Goal: Task Accomplishment & Management: Use online tool/utility

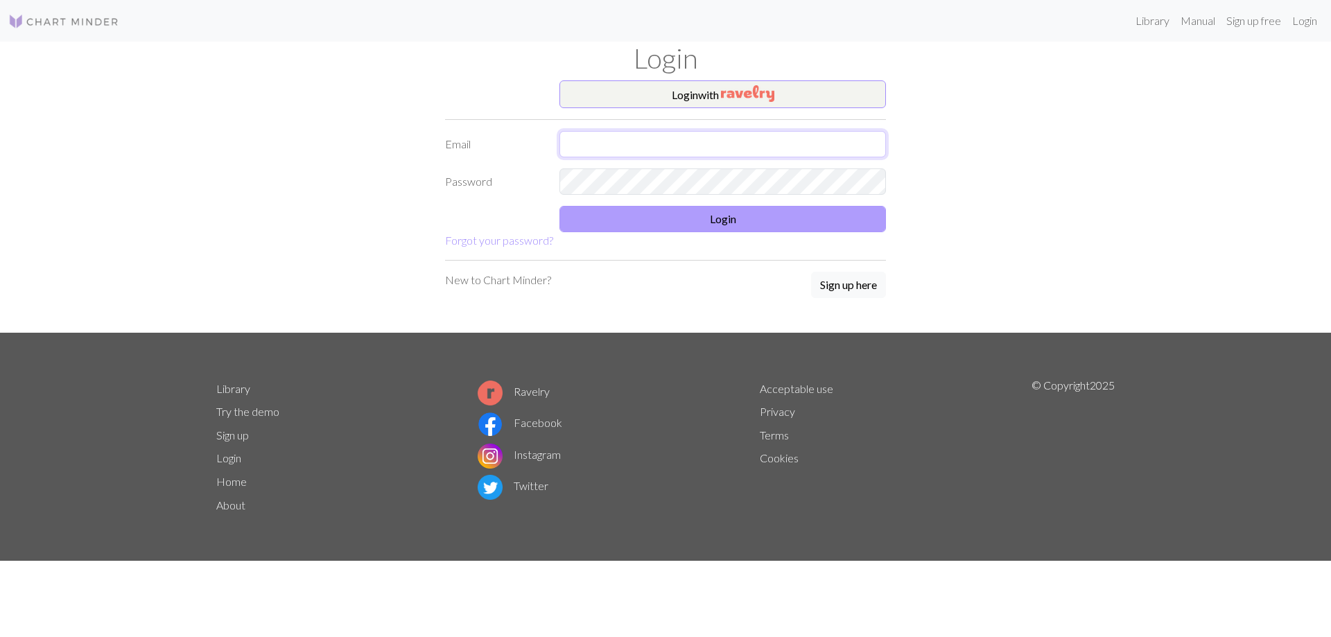
type input "[EMAIL_ADDRESS][PERSON_NAME][DOMAIN_NAME]"
click at [652, 219] on button "Login" at bounding box center [722, 219] width 326 height 26
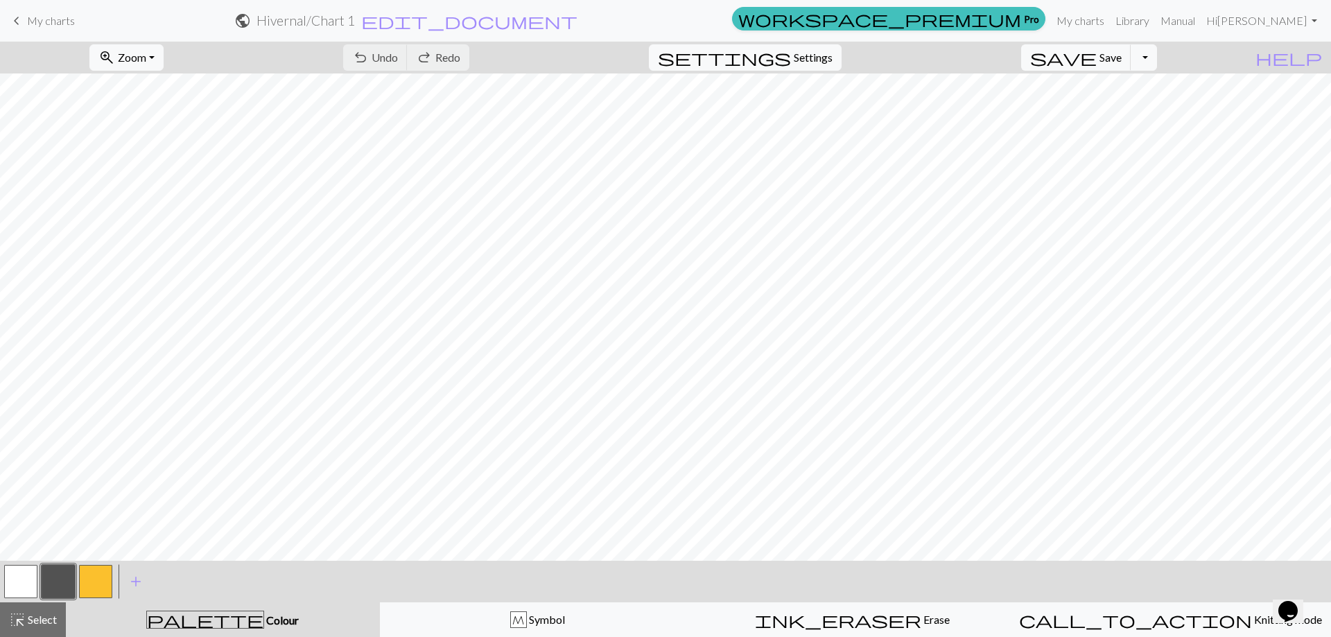
click at [98, 586] on button "button" at bounding box center [95, 581] width 33 height 33
click at [21, 578] on button "button" at bounding box center [20, 581] width 33 height 33
click at [62, 587] on button "button" at bounding box center [58, 581] width 33 height 33
click at [16, 581] on button "button" at bounding box center [20, 581] width 33 height 33
click at [833, 56] on span "Settings" at bounding box center [813, 57] width 39 height 17
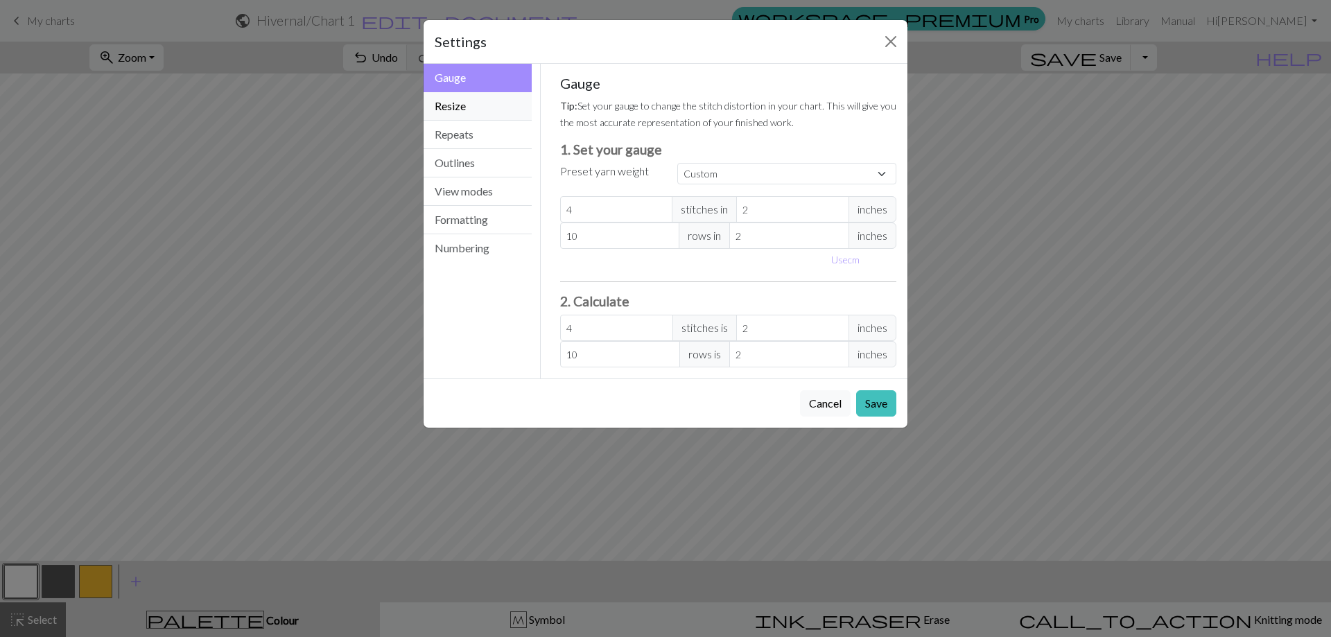
click at [476, 103] on button "Resize" at bounding box center [478, 106] width 108 height 28
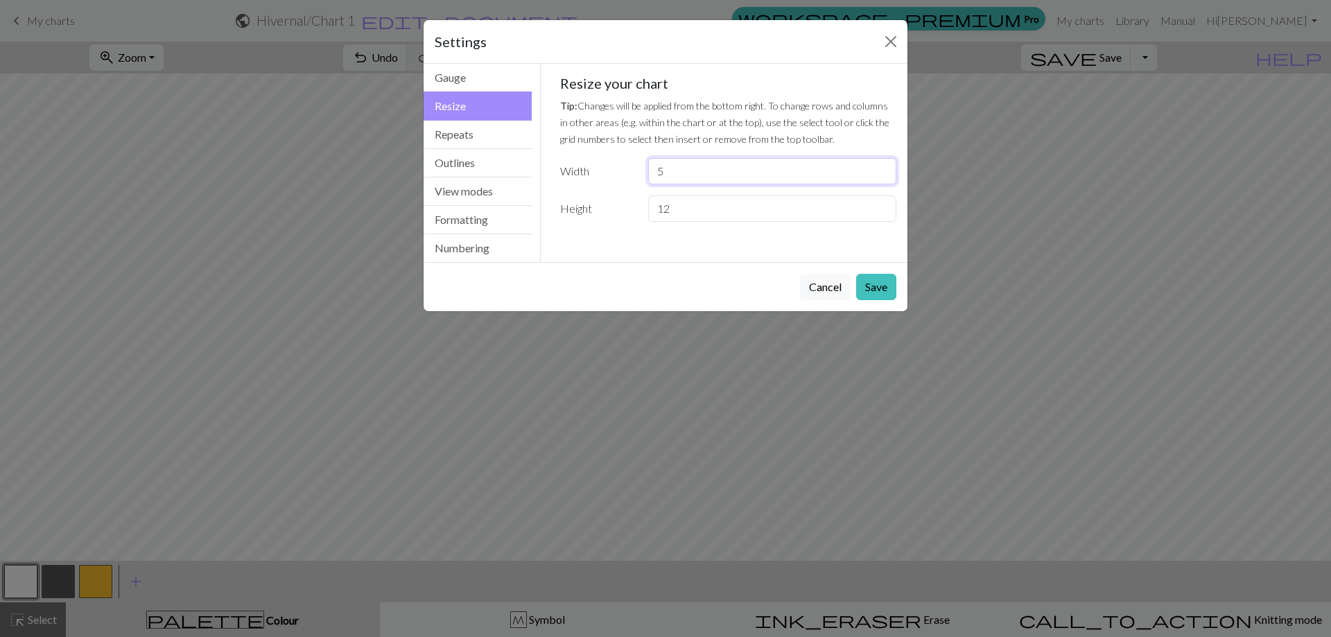
type input "5"
click at [882, 168] on input "5" at bounding box center [772, 171] width 248 height 26
click at [876, 285] on button "Save" at bounding box center [876, 287] width 40 height 26
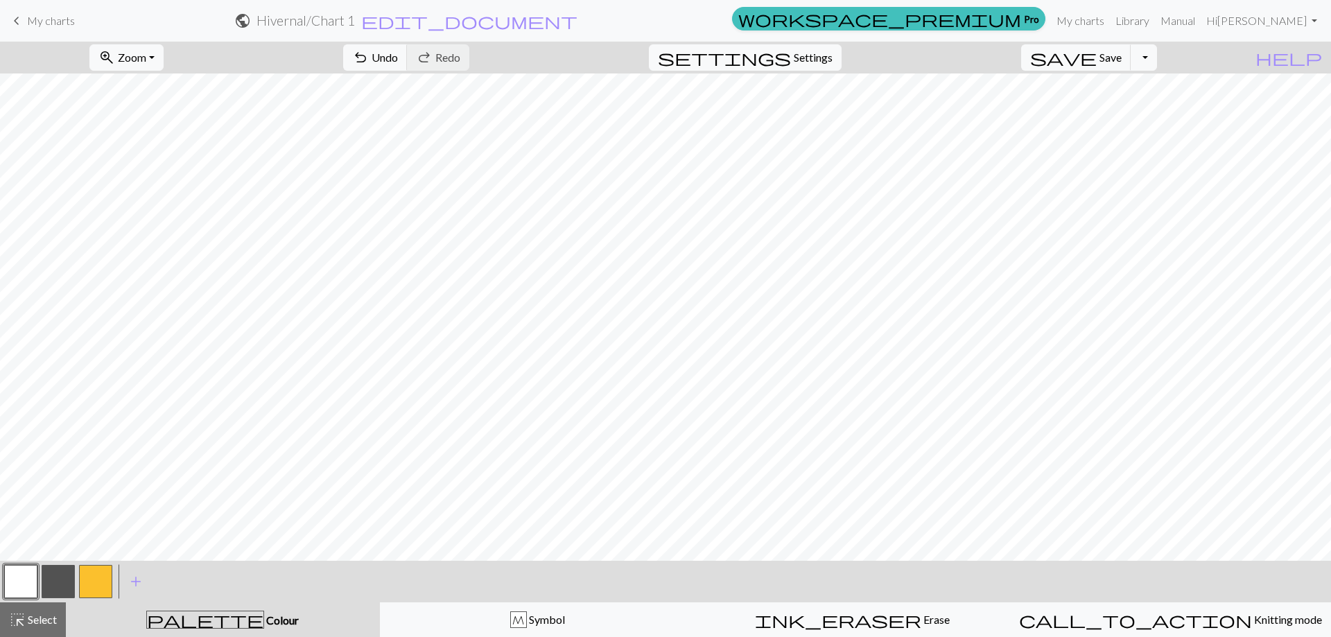
click at [98, 584] on button "button" at bounding box center [95, 581] width 33 height 33
click at [98, 584] on div "Edit colour Name CC2 Use advanced picker workspace_premium Become a Pro user to…" at bounding box center [665, 318] width 1331 height 637
click at [98, 580] on button "button" at bounding box center [95, 581] width 33 height 33
click at [98, 580] on div "Edit colour Name CC2 Use advanced picker workspace_premium Become a Pro user to…" at bounding box center [665, 318] width 1331 height 637
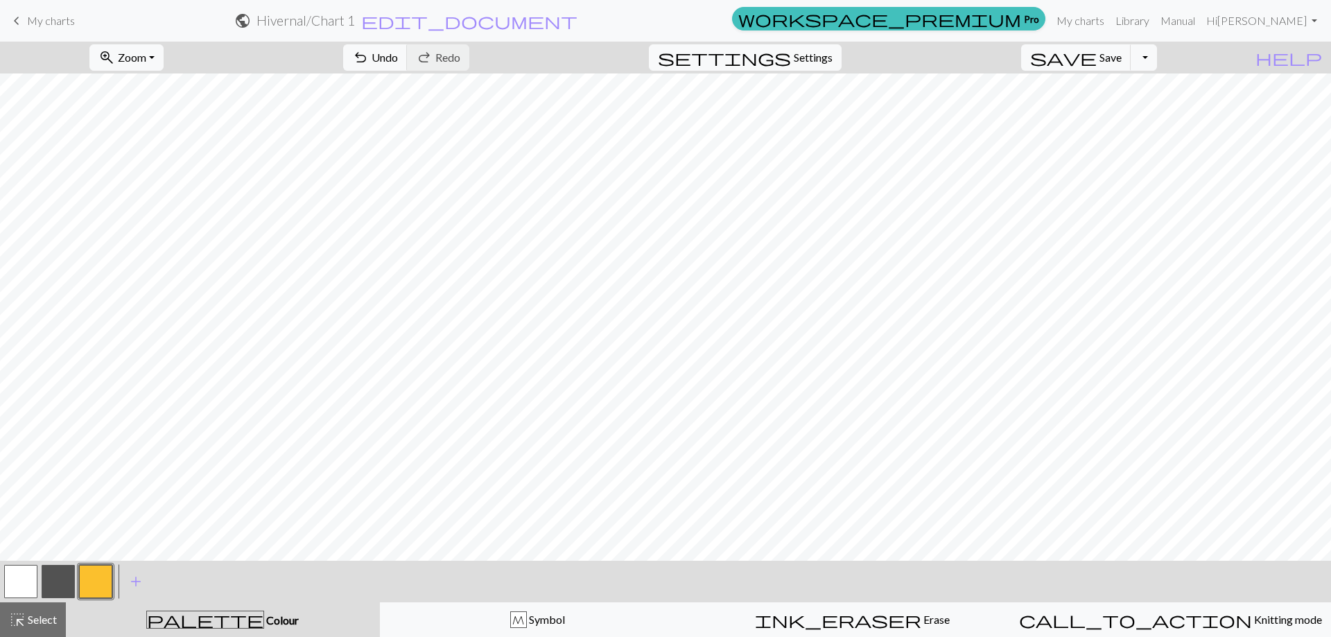
click at [98, 578] on button "button" at bounding box center [95, 581] width 33 height 33
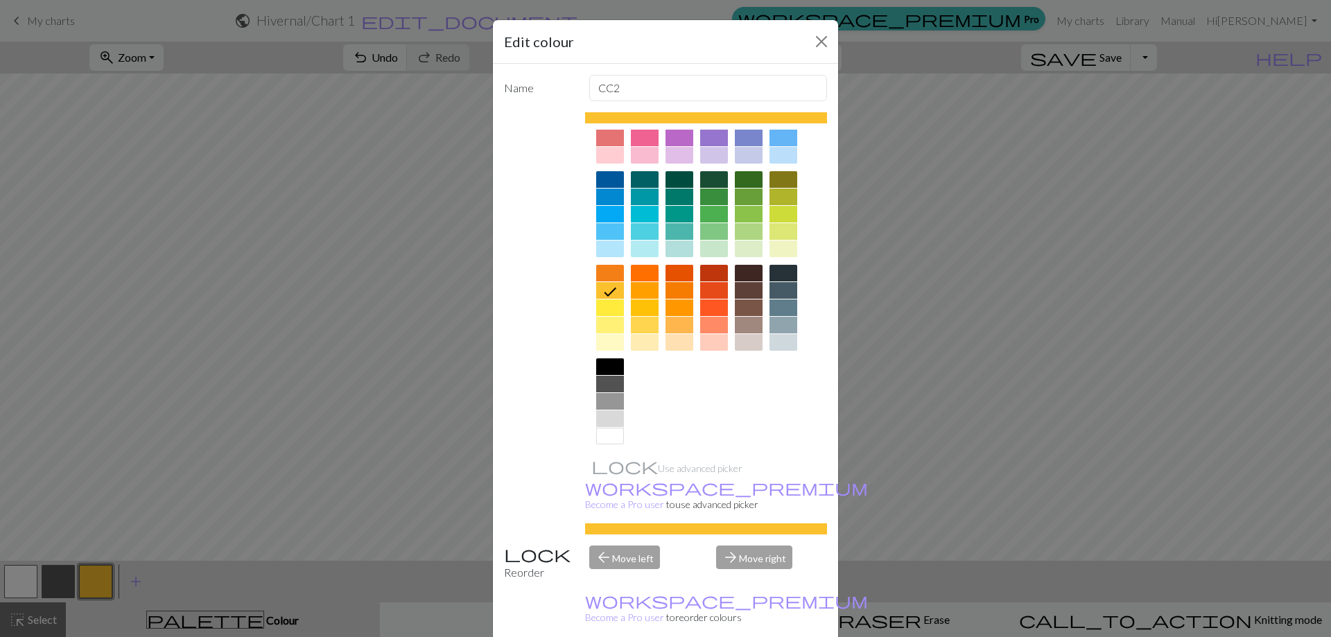
scroll to position [69, 0]
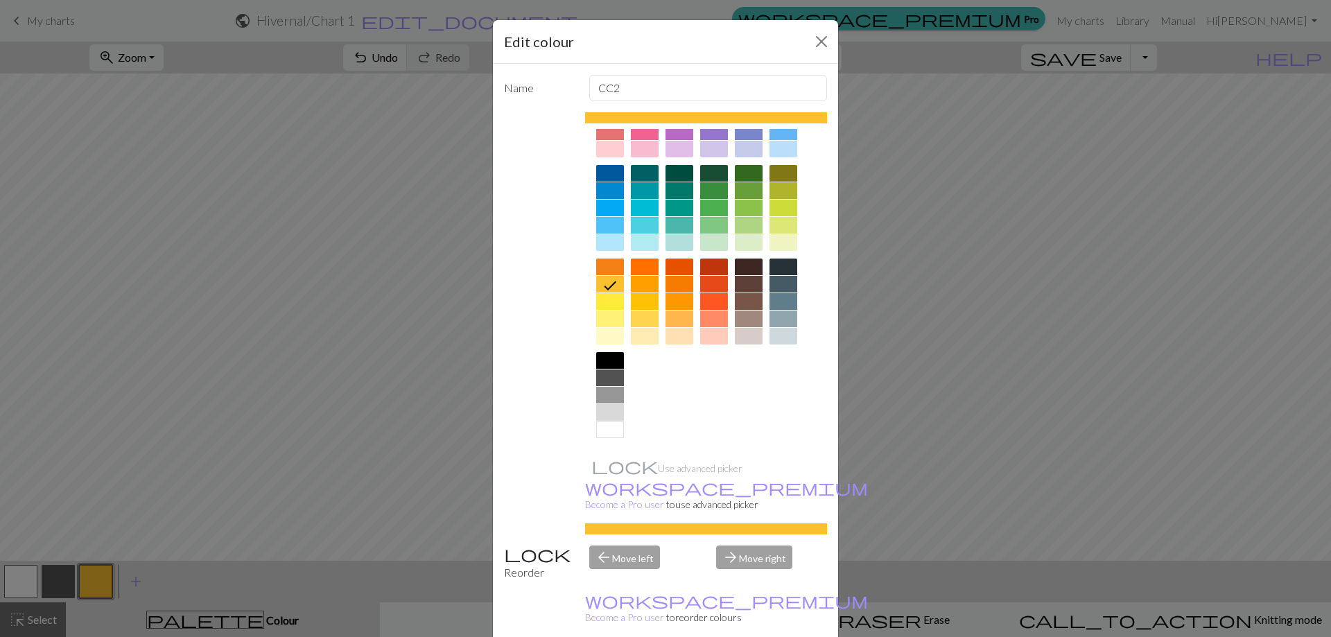
click at [604, 411] on div at bounding box center [610, 412] width 28 height 17
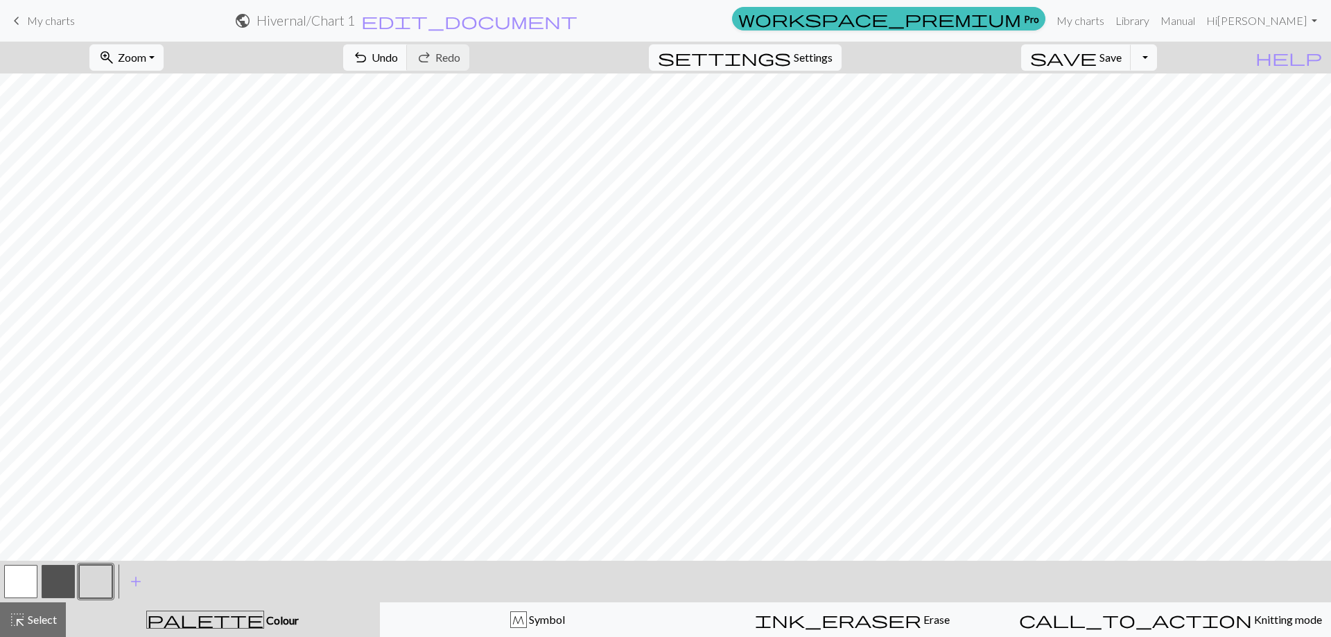
click at [66, 584] on button "button" at bounding box center [58, 581] width 33 height 33
click at [1122, 57] on span "Save" at bounding box center [1110, 57] width 22 height 13
click at [455, 58] on div "undo Undo Undo redo Redo Redo" at bounding box center [406, 58] width 147 height 32
click at [457, 58] on div "undo Undo Undo redo Redo Redo" at bounding box center [406, 58] width 147 height 32
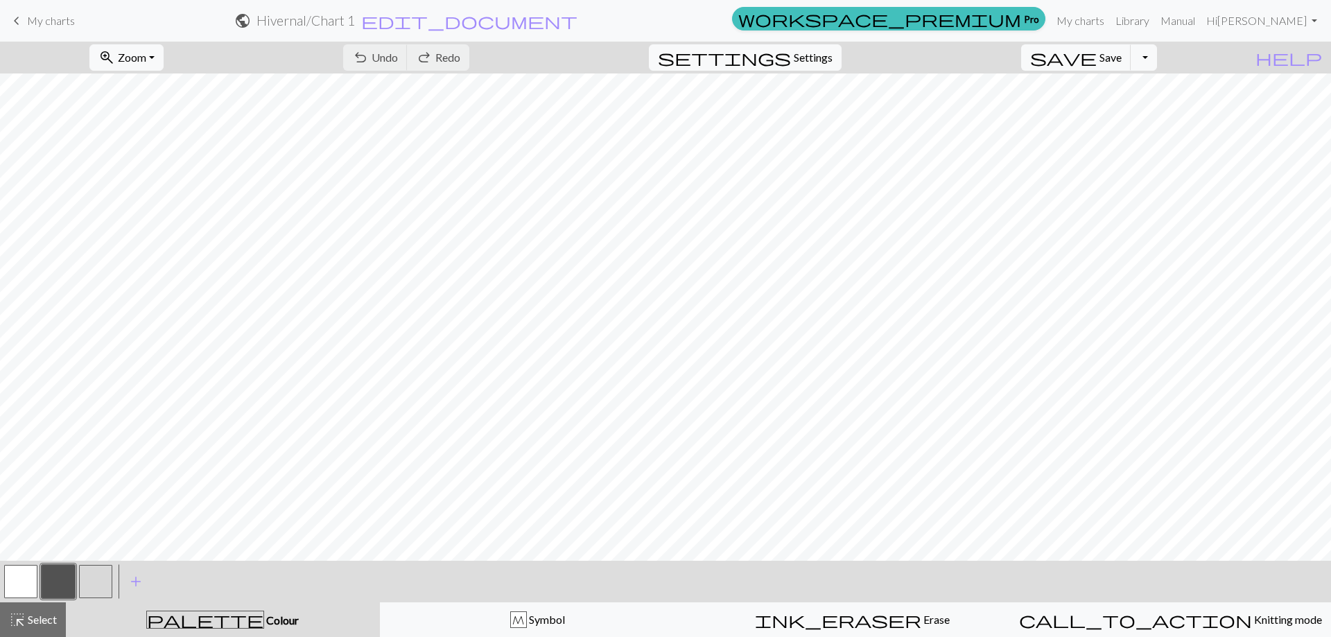
click at [446, 55] on div "undo Undo Undo redo Redo Redo" at bounding box center [406, 58] width 147 height 32
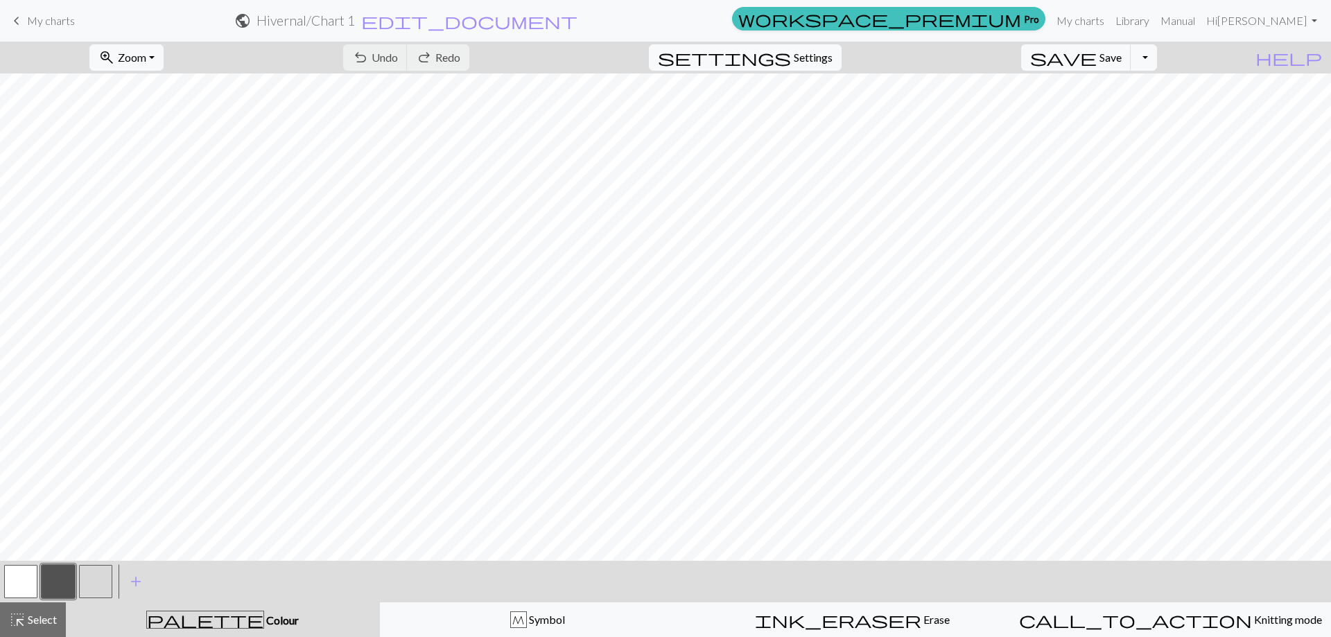
click at [446, 55] on div "undo Undo Undo redo Redo Redo" at bounding box center [406, 58] width 147 height 32
